Goal: Transaction & Acquisition: Book appointment/travel/reservation

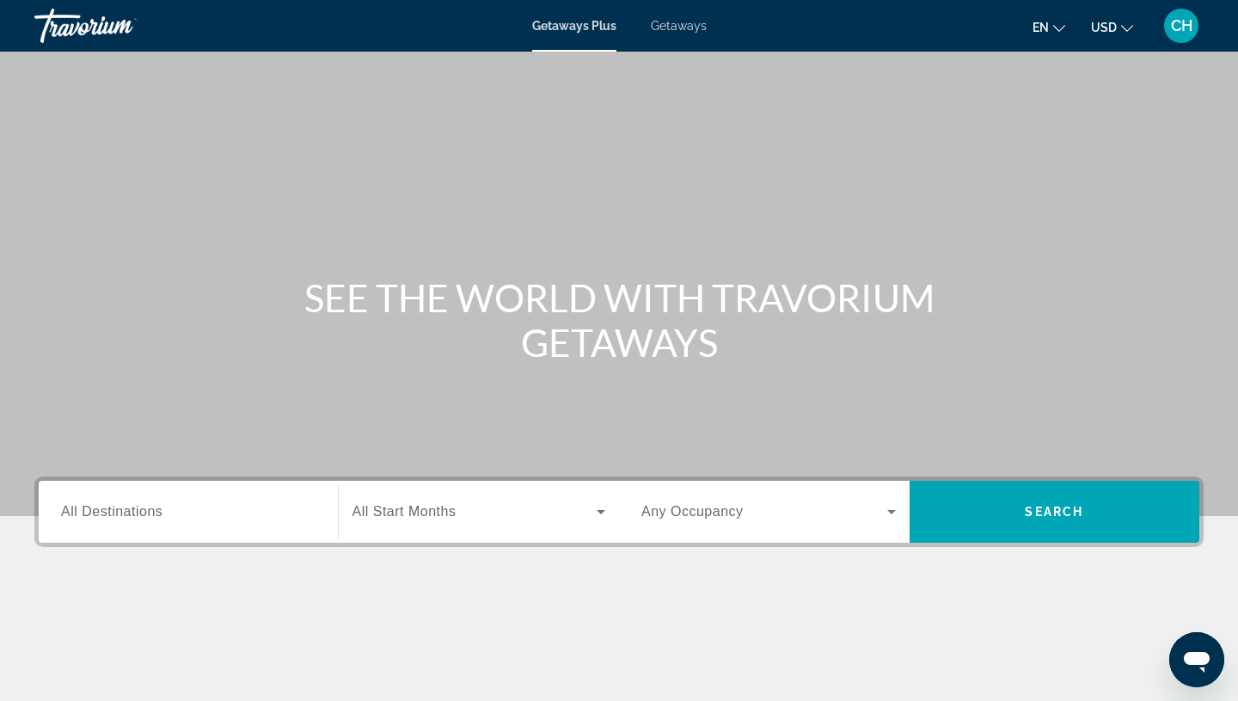
click at [667, 28] on span "Getaways" at bounding box center [679, 26] width 56 height 14
click at [147, 517] on span "All Destinations" at bounding box center [111, 511] width 101 height 15
click at [147, 517] on input "Destination All Destinations" at bounding box center [188, 512] width 254 height 21
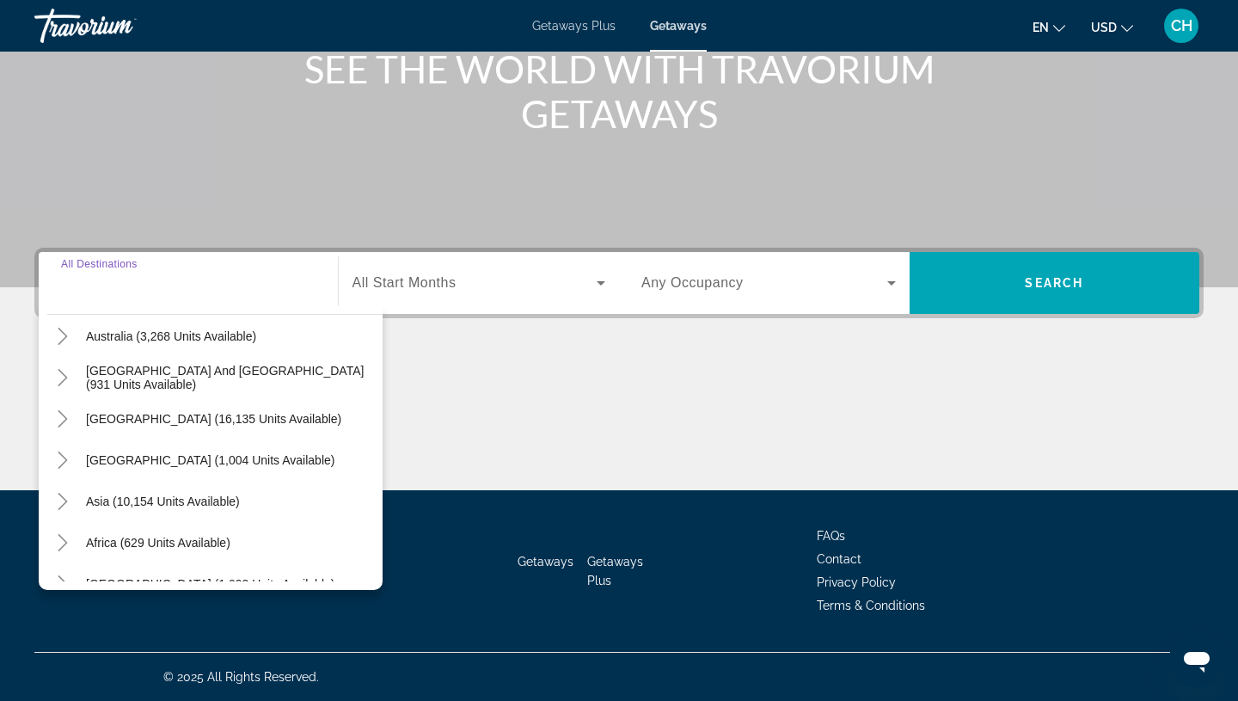
scroll to position [278, 0]
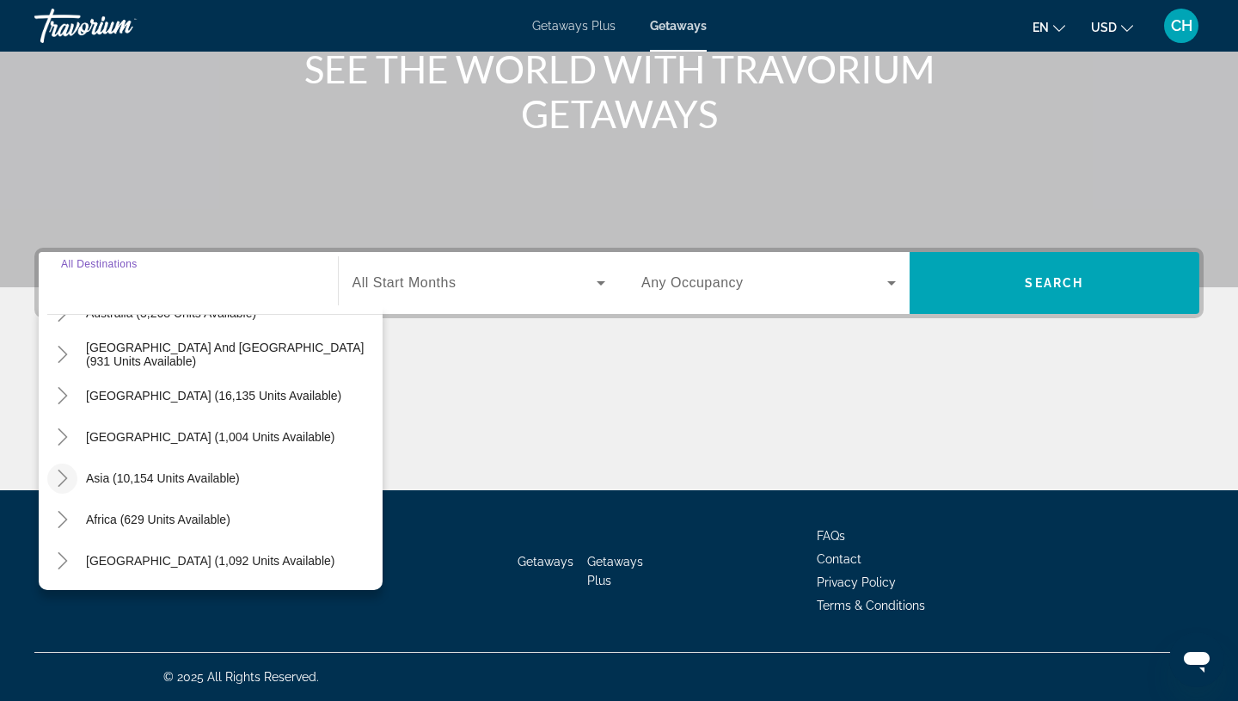
click at [67, 478] on icon "Toggle Asia (10,154 units available)" at bounding box center [62, 477] width 17 height 17
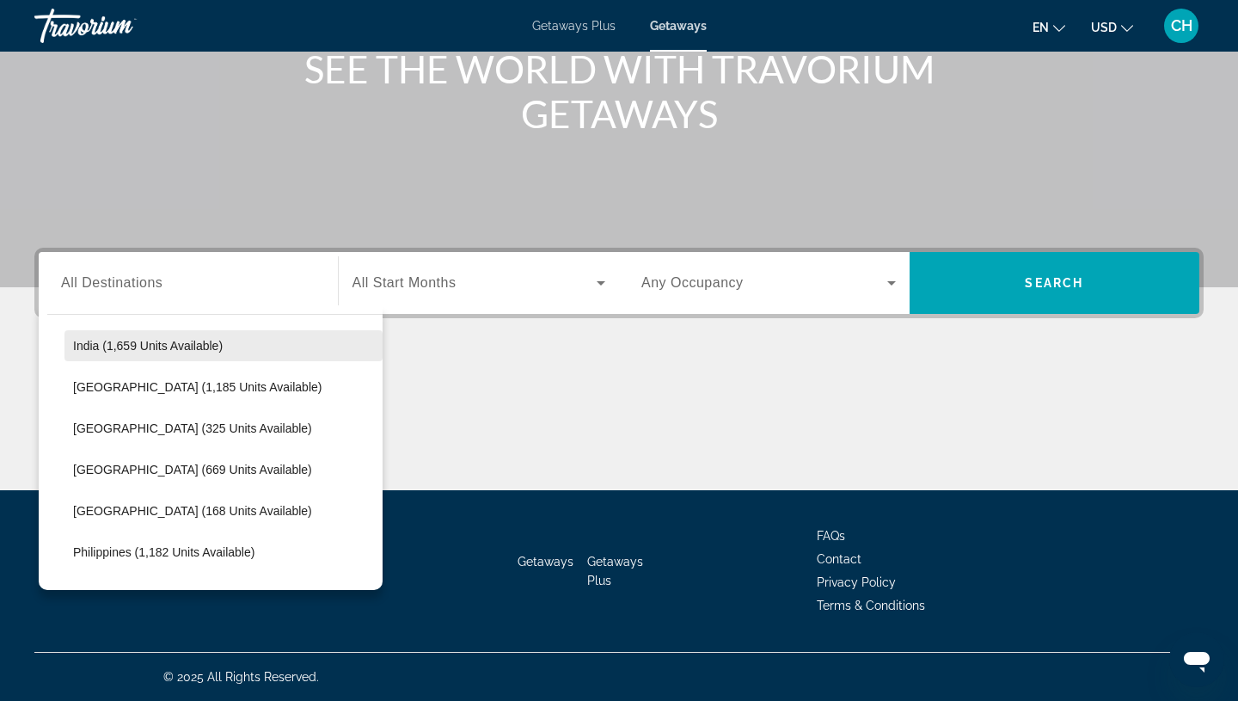
scroll to position [577, 0]
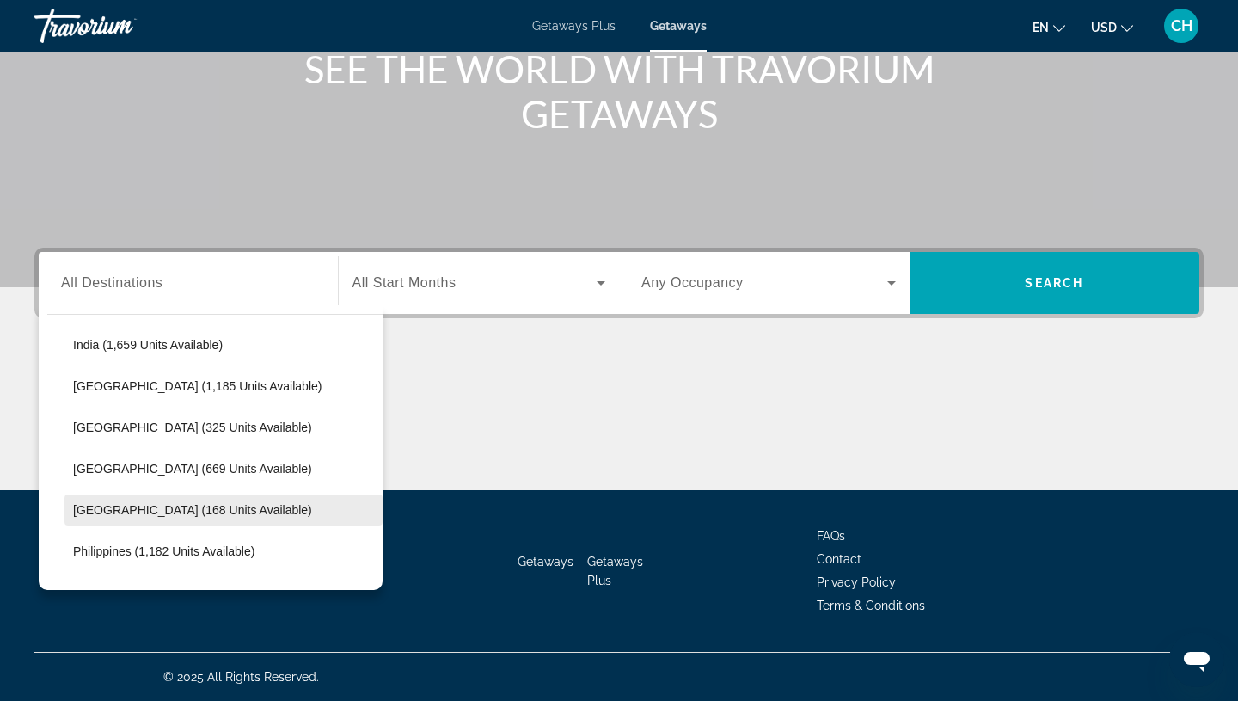
click at [144, 511] on span "[GEOGRAPHIC_DATA] (168 units available)" at bounding box center [192, 510] width 239 height 14
type input "**********"
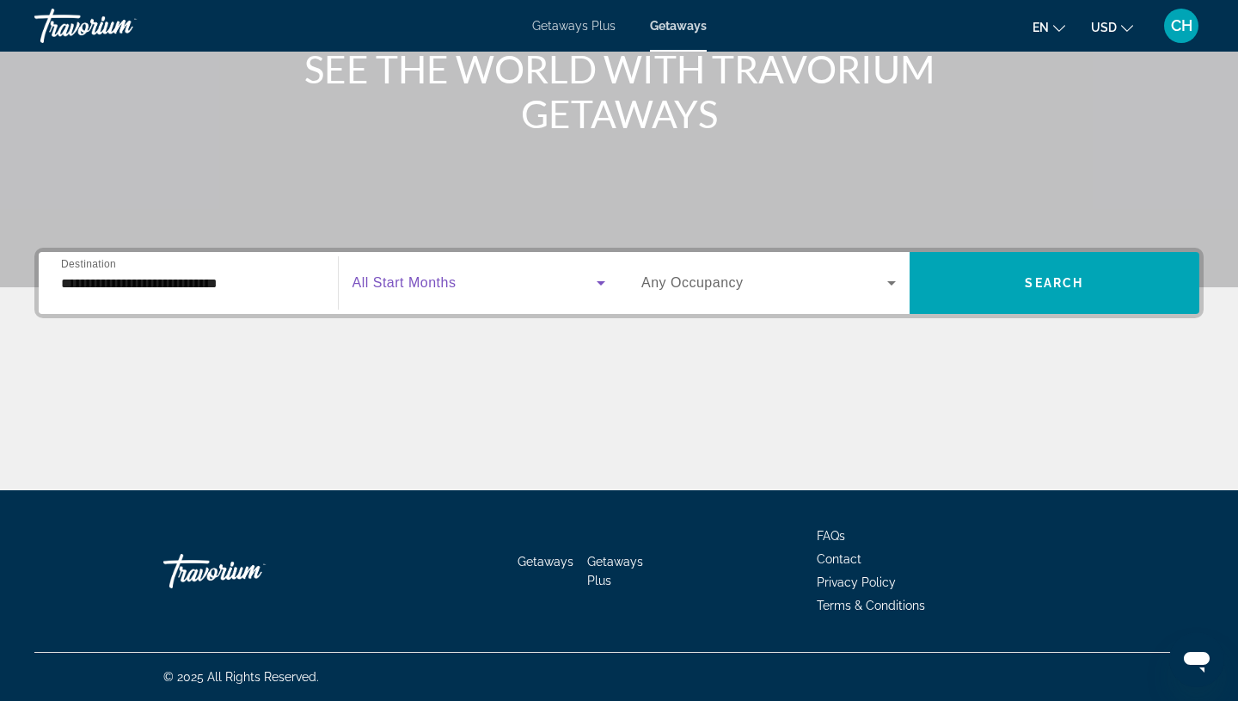
click at [472, 286] on span "Search widget" at bounding box center [474, 282] width 245 height 21
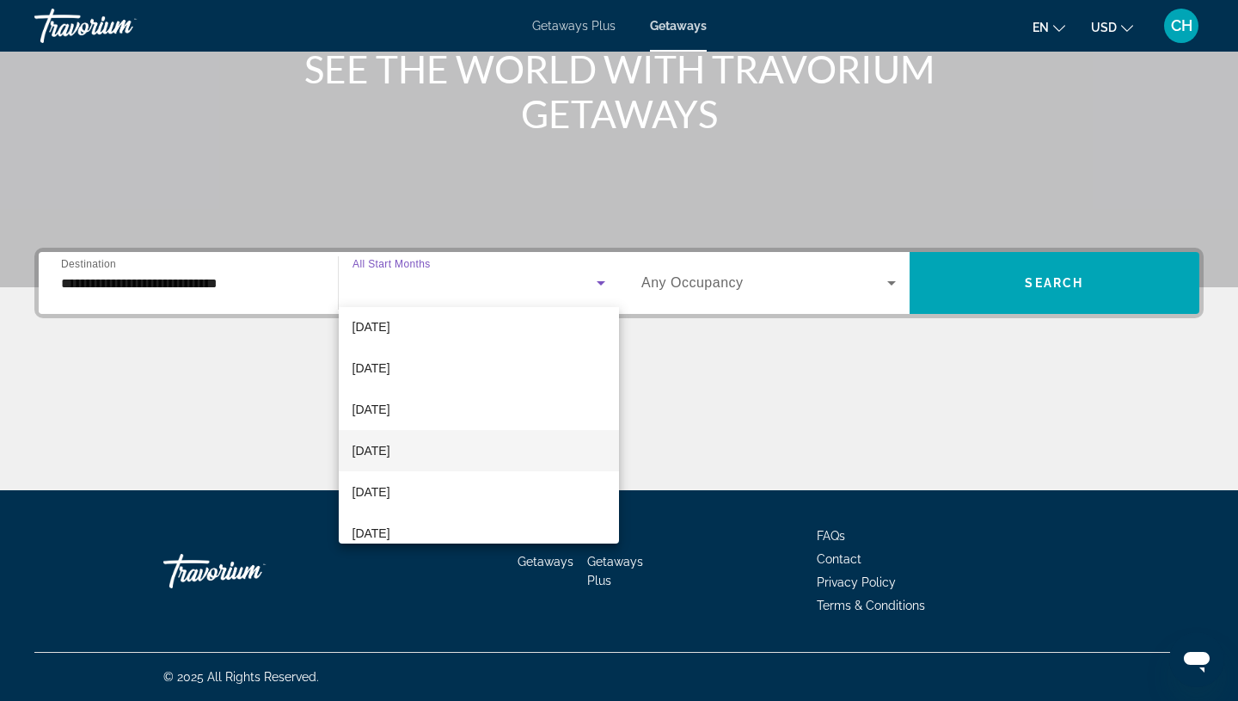
scroll to position [259, 0]
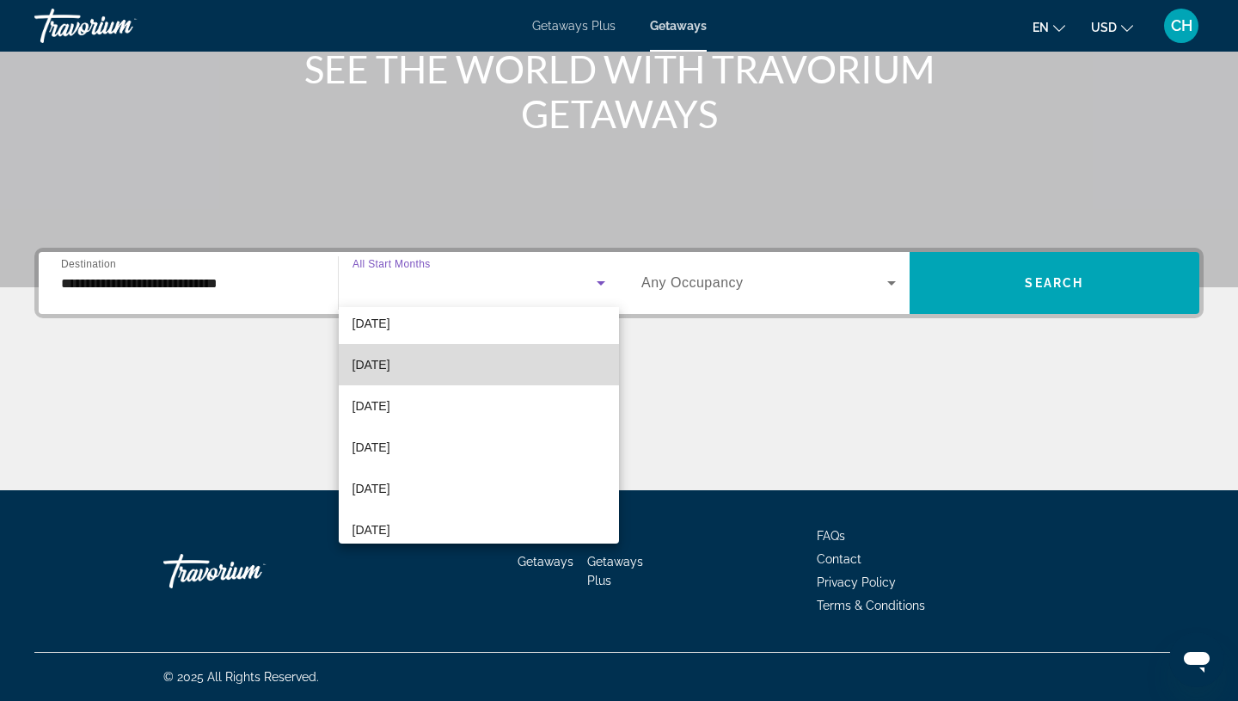
click at [405, 352] on mat-option "[DATE]" at bounding box center [479, 364] width 281 height 41
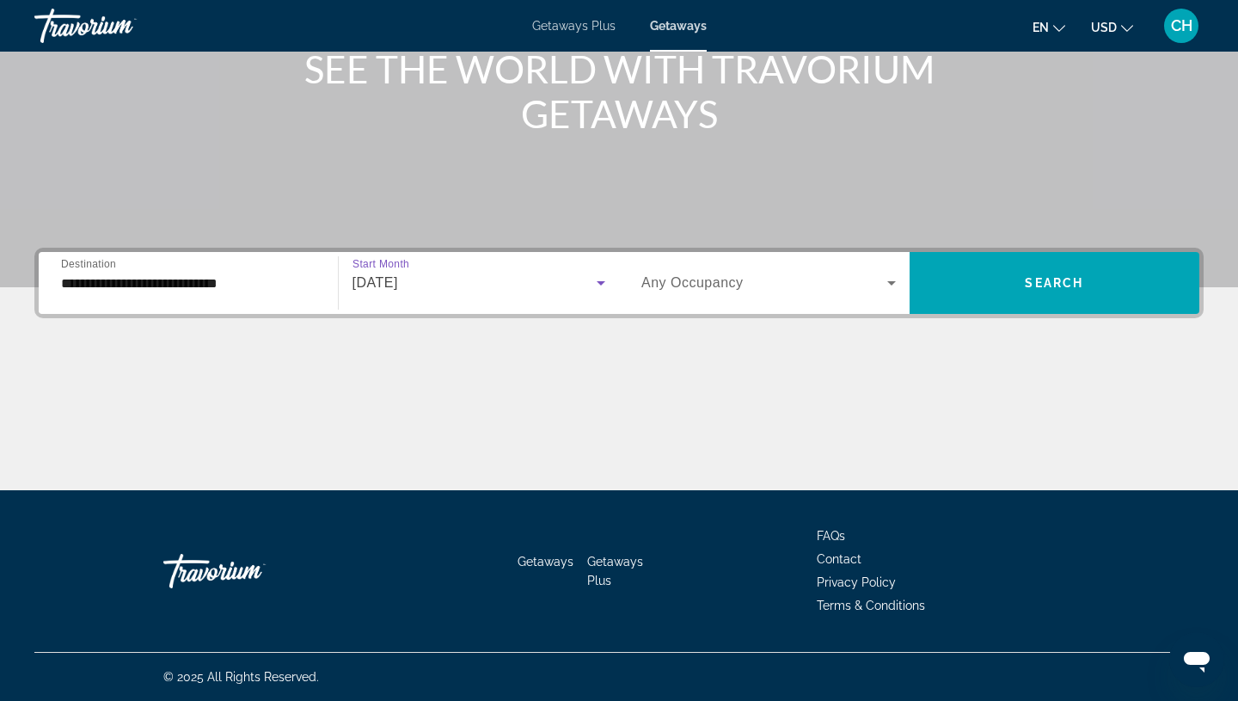
click at [764, 298] on div "Search widget" at bounding box center [768, 283] width 254 height 48
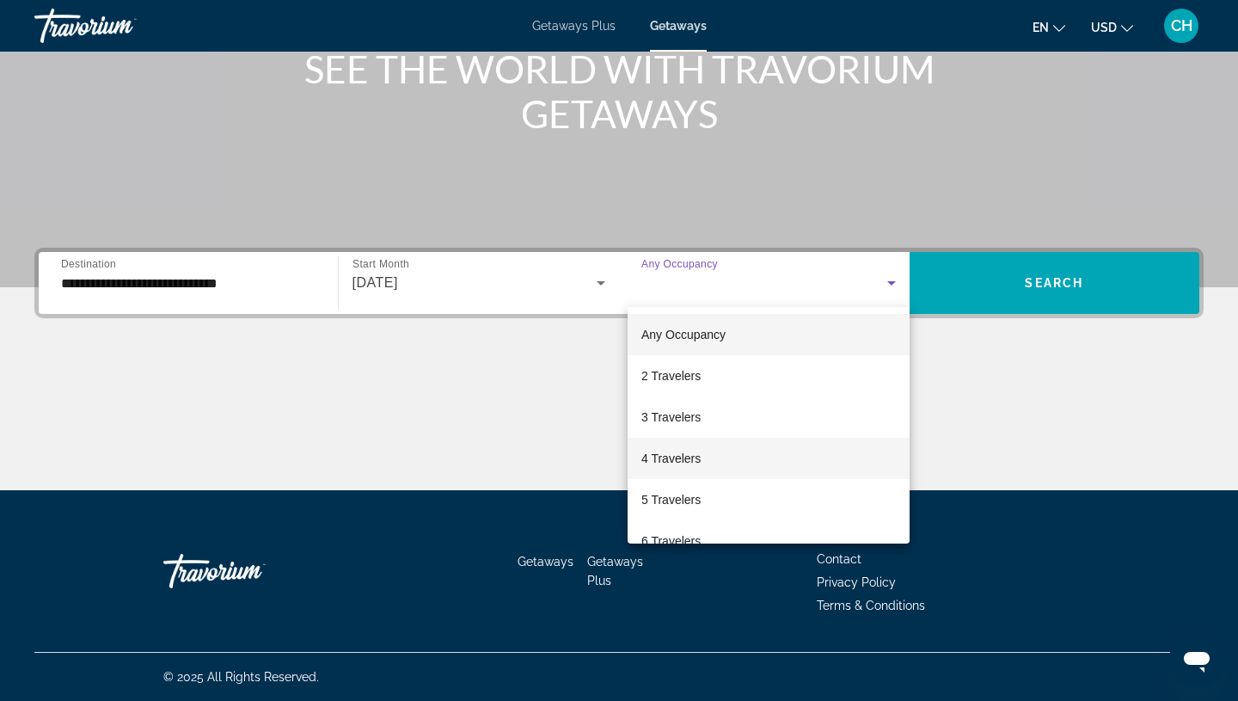
click at [792, 450] on mat-option "4 Travelers" at bounding box center [768, 457] width 282 height 41
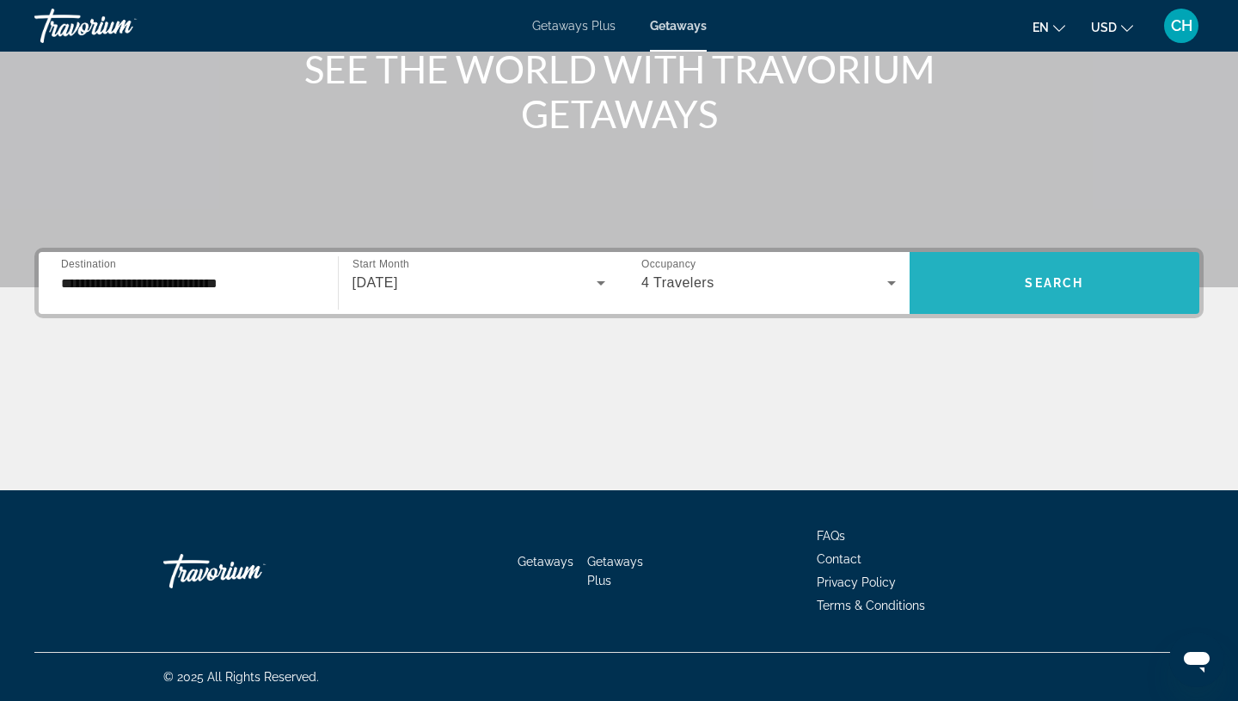
click at [1065, 284] on span "Search" at bounding box center [1054, 283] width 58 height 14
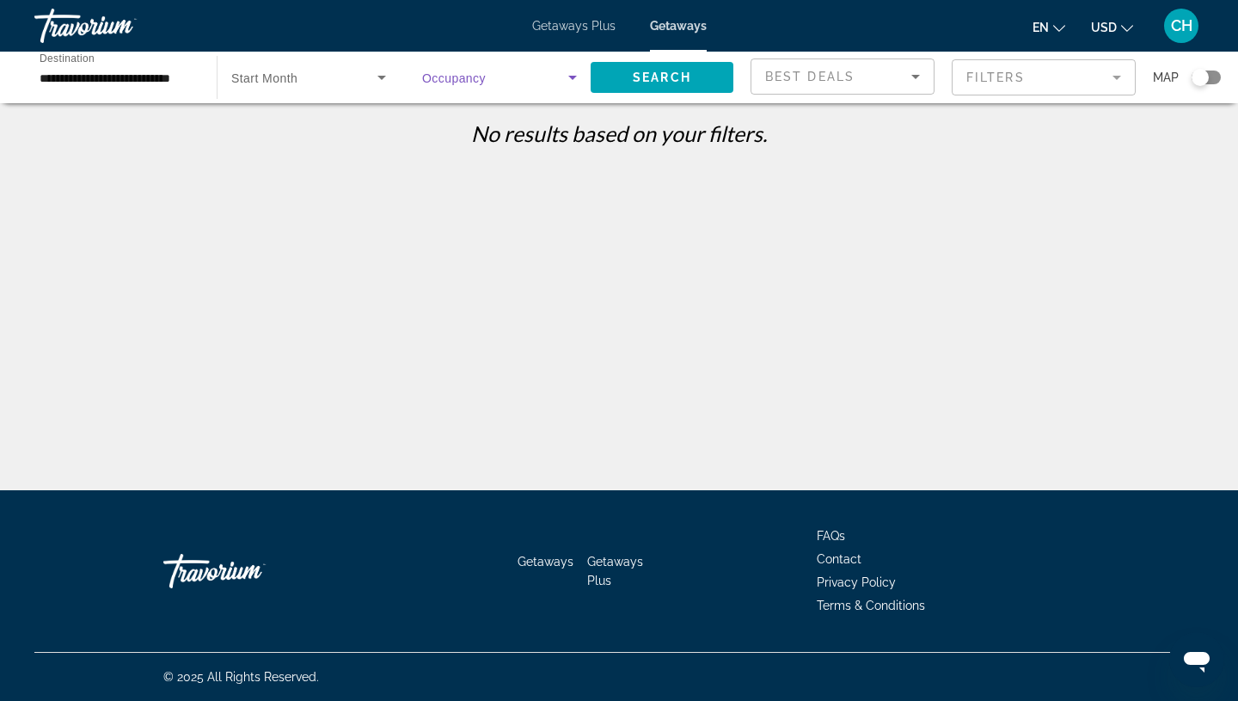
click at [523, 83] on span "Search widget" at bounding box center [495, 77] width 146 height 21
click at [503, 130] on span "Any Occupancy" at bounding box center [464, 129] width 84 height 14
click at [354, 73] on span "Search widget" at bounding box center [304, 77] width 146 height 21
click at [446, 178] on div at bounding box center [619, 350] width 1238 height 701
click at [672, 77] on span "Search" at bounding box center [662, 77] width 58 height 14
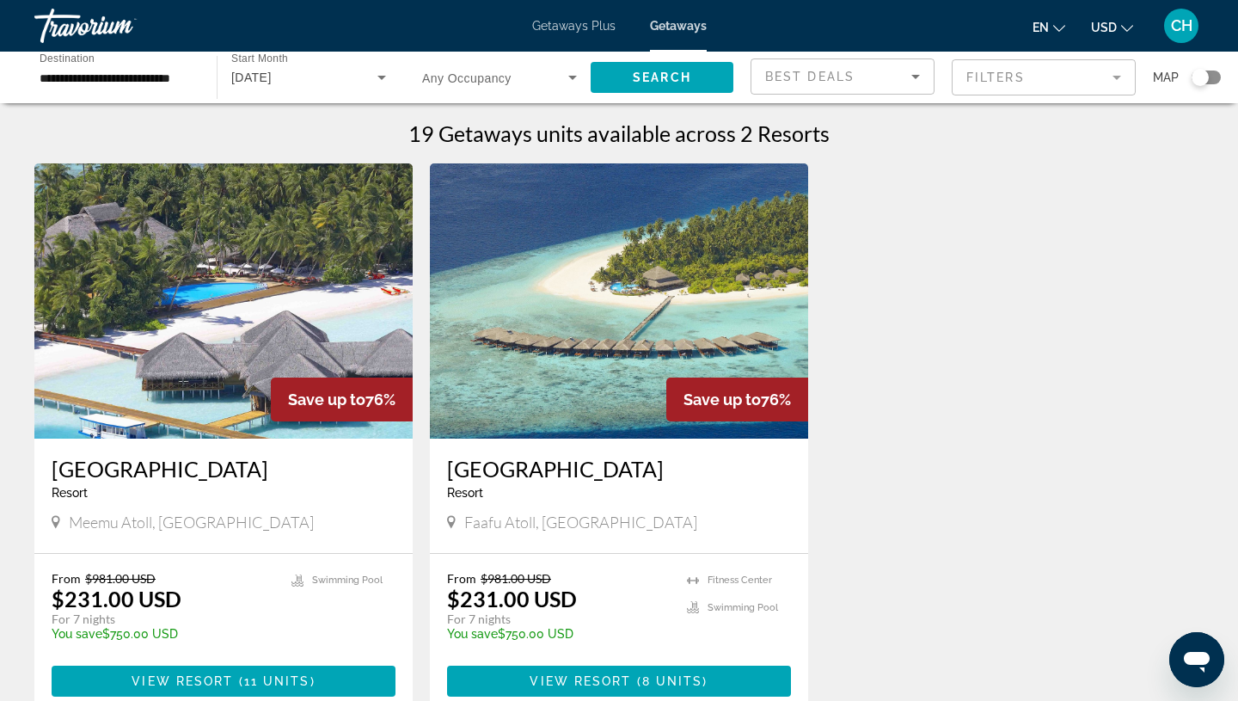
click at [209, 339] on img "Main content" at bounding box center [223, 300] width 378 height 275
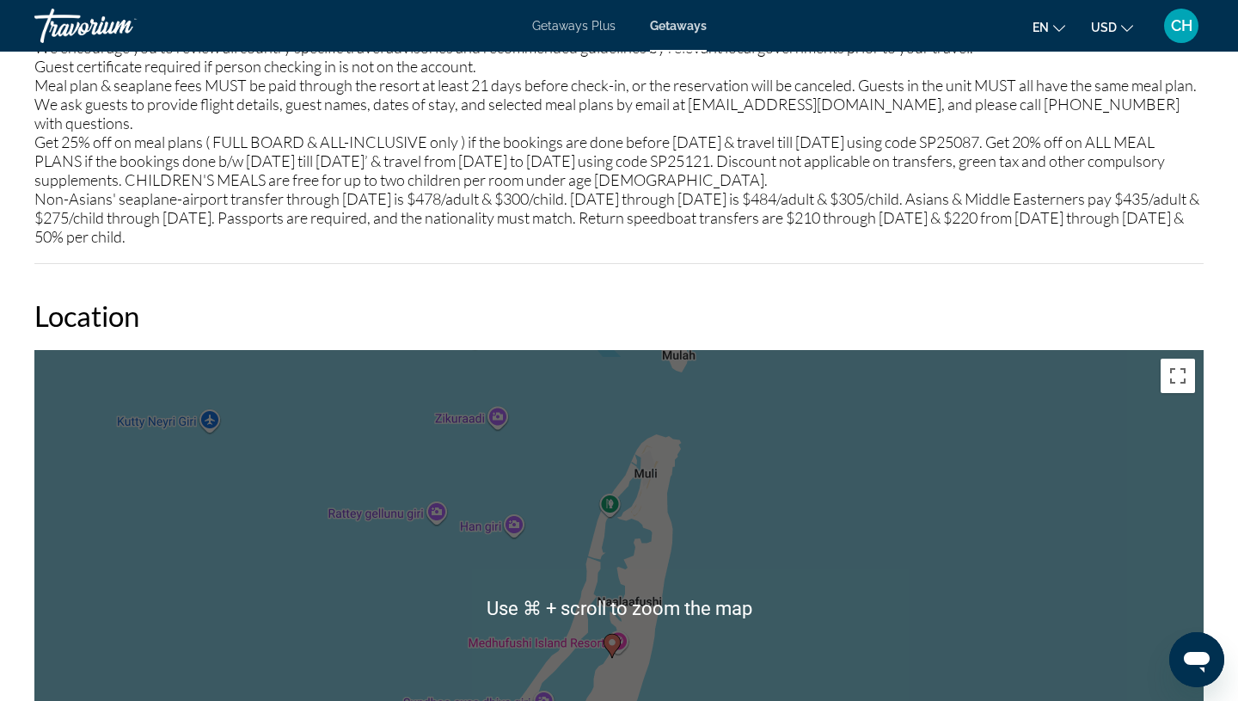
scroll to position [2133, 0]
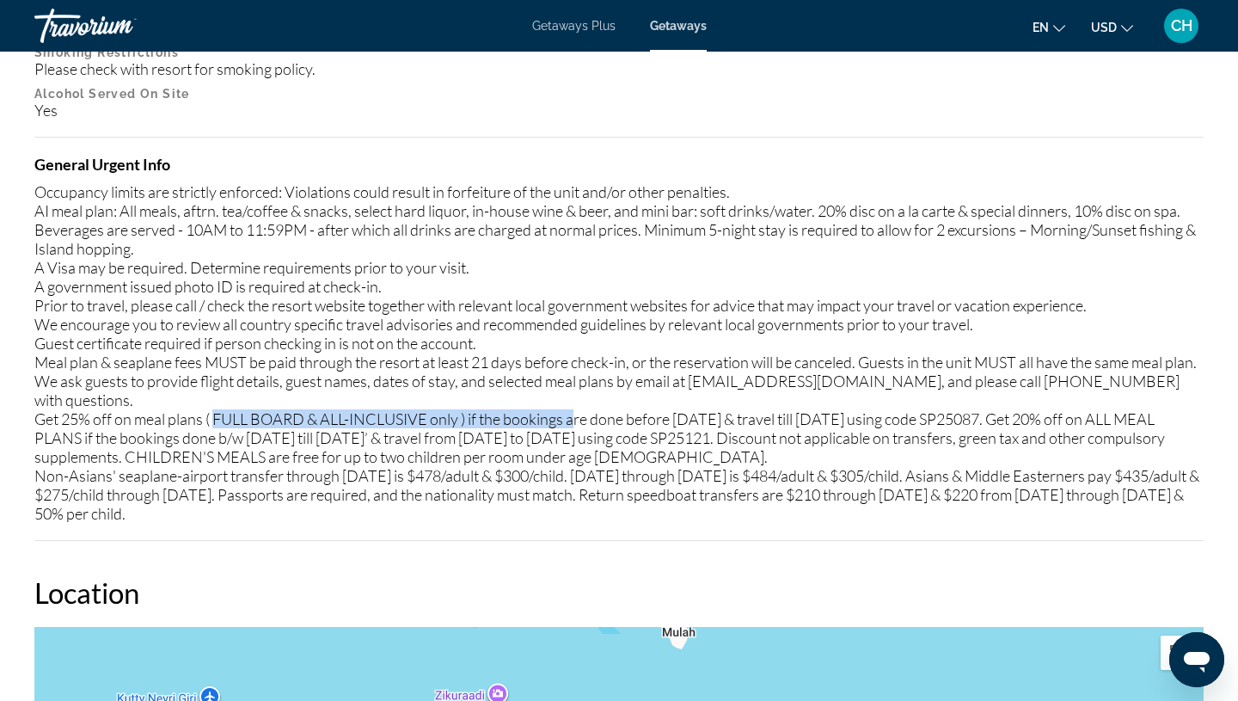
drag, startPoint x: 219, startPoint y: 403, endPoint x: 583, endPoint y: 407, distance: 363.6
click at [583, 407] on div "Occupancy limits are strictly enforced: Violations could result in forfeiture o…" at bounding box center [618, 352] width 1169 height 340
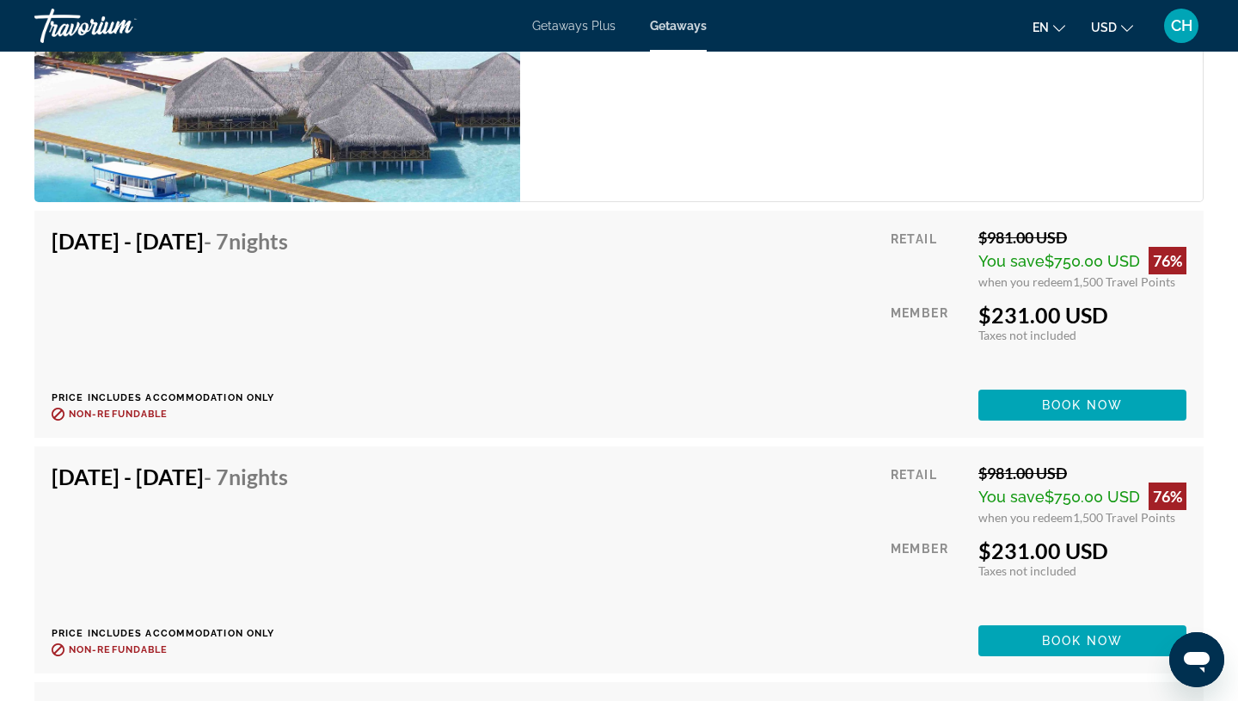
scroll to position [3662, 0]
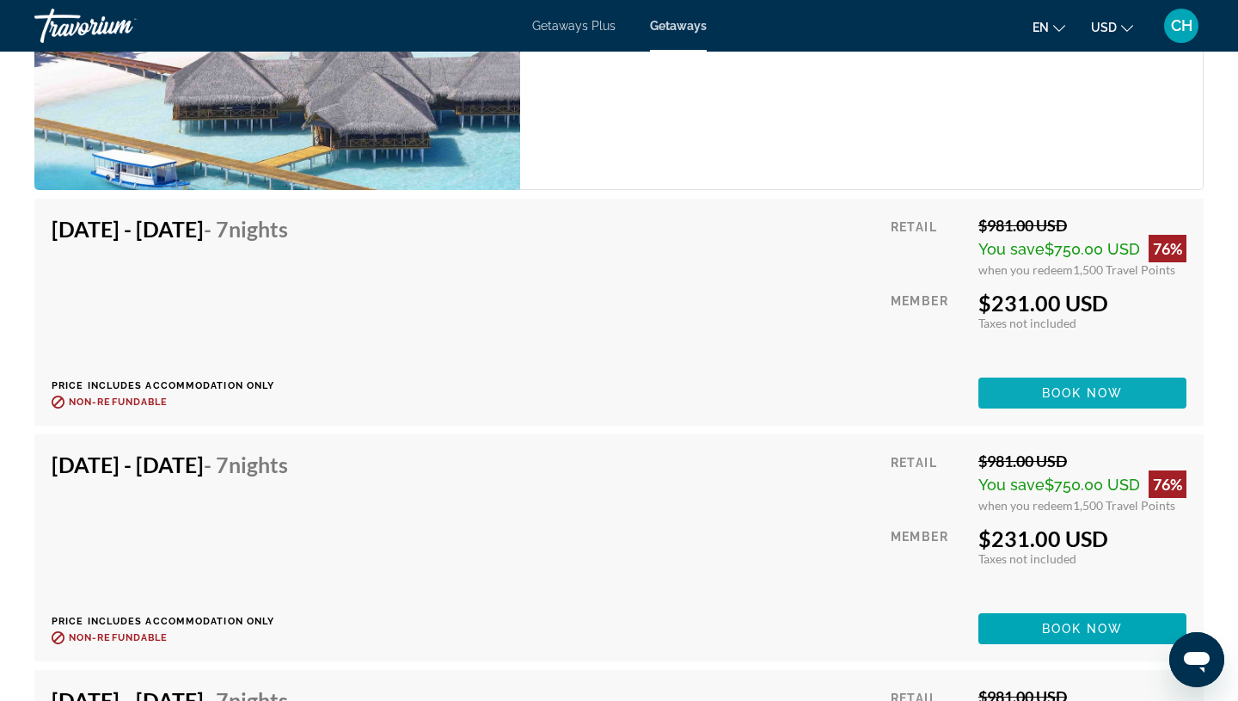
click at [1056, 386] on span "Book now" at bounding box center [1083, 393] width 82 height 14
